Goal: Information Seeking & Learning: Learn about a topic

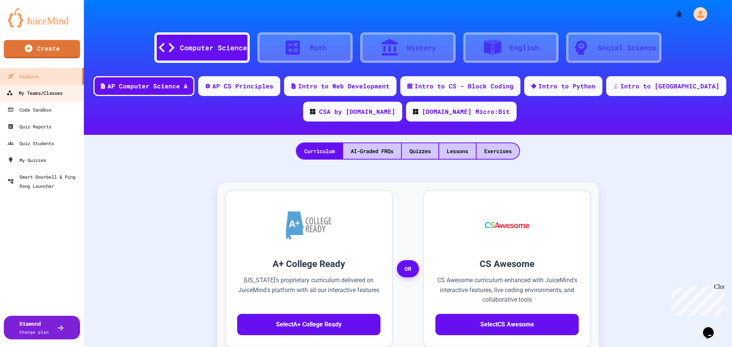
click at [36, 93] on div "My Teams/Classes" at bounding box center [34, 93] width 56 height 10
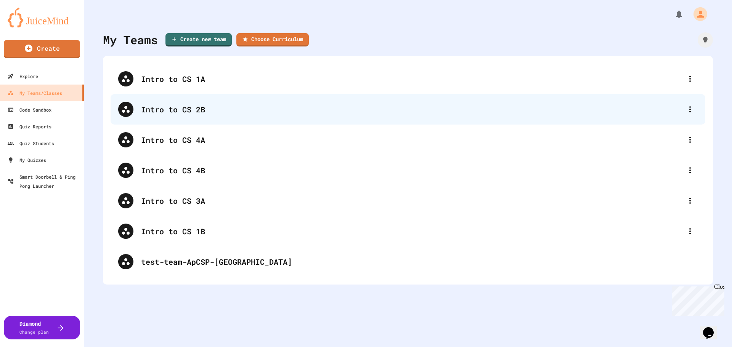
click at [236, 108] on div "Intro to CS 2B" at bounding box center [411, 109] width 541 height 11
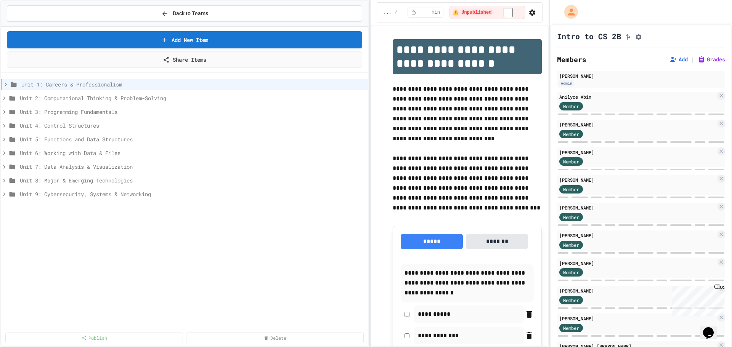
click at [154, 112] on div "**********" at bounding box center [366, 173] width 732 height 347
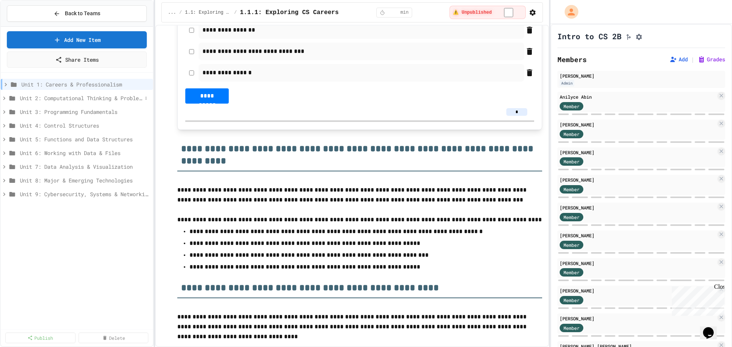
scroll to position [1487, 0]
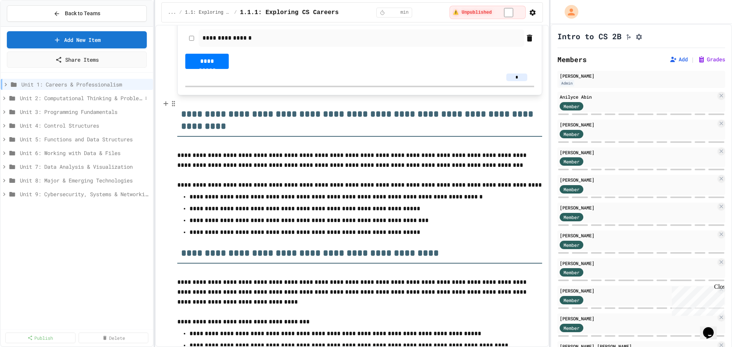
click at [75, 95] on span "Unit 2: Computational Thinking & Problem-Solving" at bounding box center [81, 98] width 122 height 8
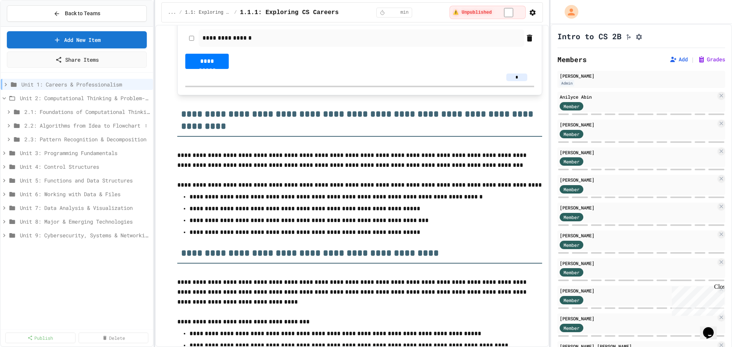
click at [65, 122] on span "2.2: Algorithms from Idea to Flowchart" at bounding box center [83, 126] width 118 height 8
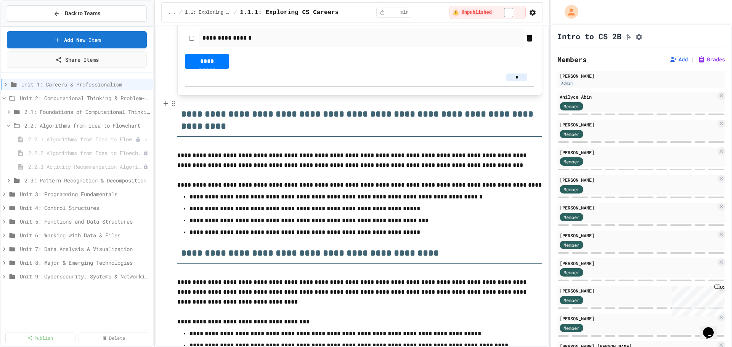
click at [79, 141] on span "2.2.1 Algorithms from Idea to Flowchart" at bounding box center [81, 139] width 107 height 8
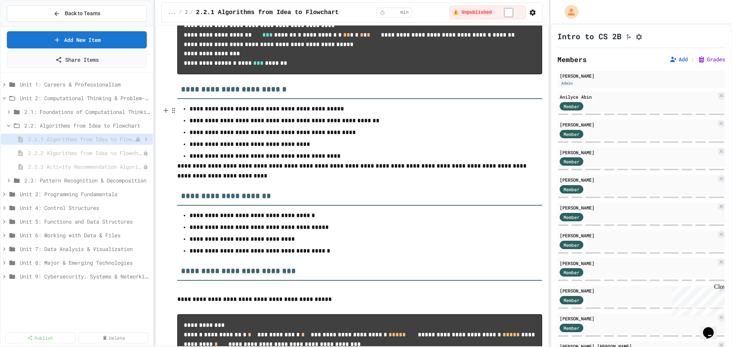
scroll to position [1868, 0]
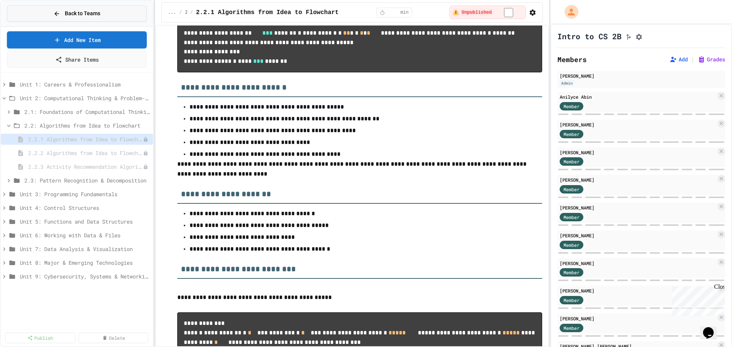
click at [48, 9] on button "Back to Teams" at bounding box center [77, 13] width 140 height 16
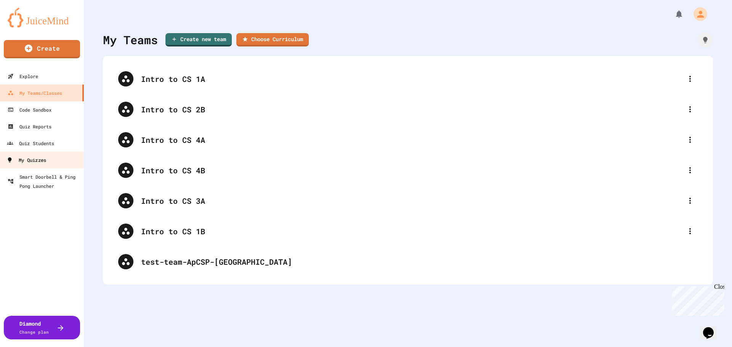
click at [44, 161] on div "My Quizzes" at bounding box center [26, 161] width 40 height 10
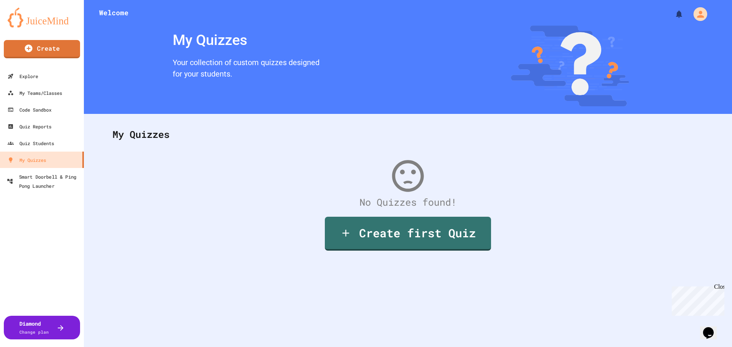
click at [51, 196] on div "Diamond Change plan" at bounding box center [42, 270] width 84 height 153
click at [51, 107] on div "Code Sandbox" at bounding box center [28, 110] width 45 height 10
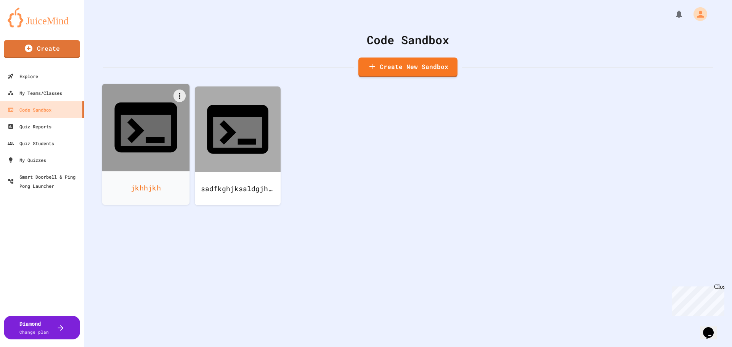
click at [154, 124] on icon at bounding box center [145, 127] width 75 height 75
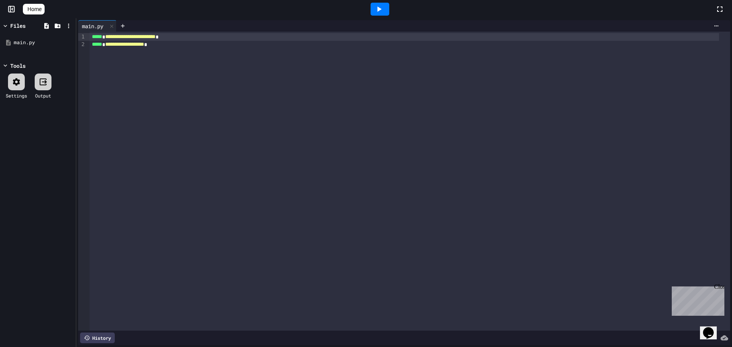
click at [381, 6] on icon at bounding box center [378, 9] width 9 height 9
